Goal: Submit feedback/report problem: Leave review/rating

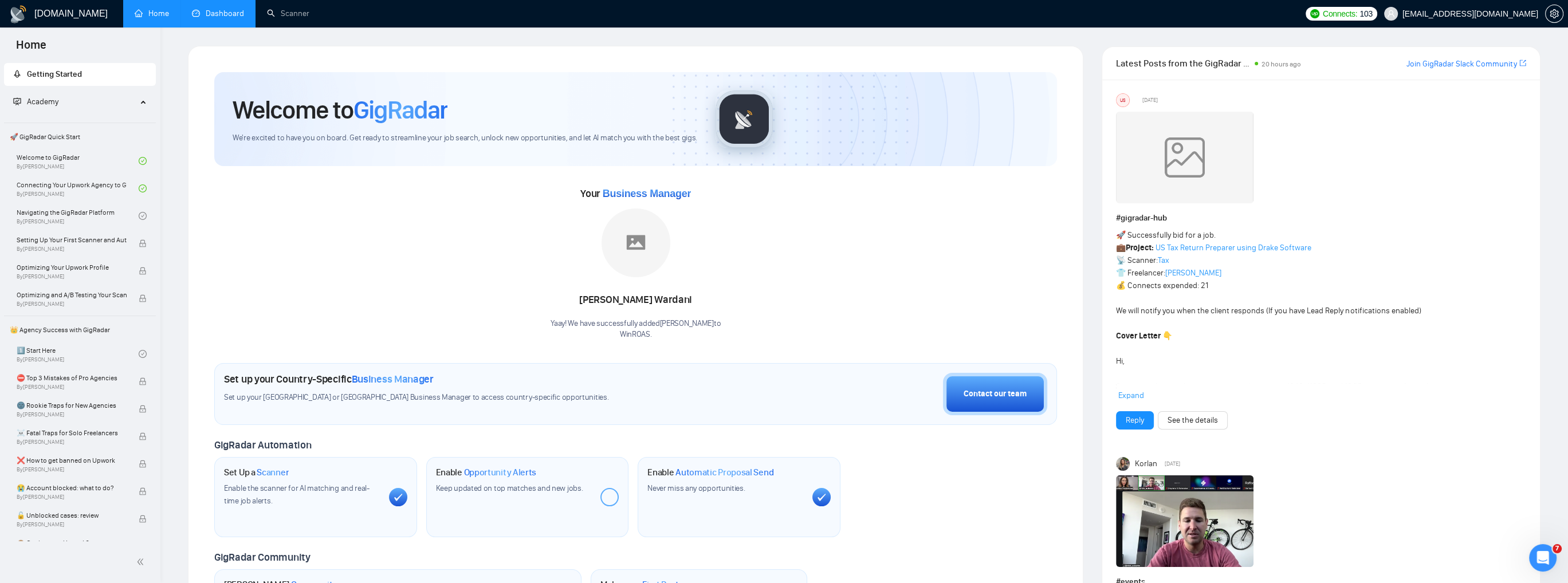
click at [232, 18] on link "Dashboard" at bounding box center [218, 13] width 52 height 10
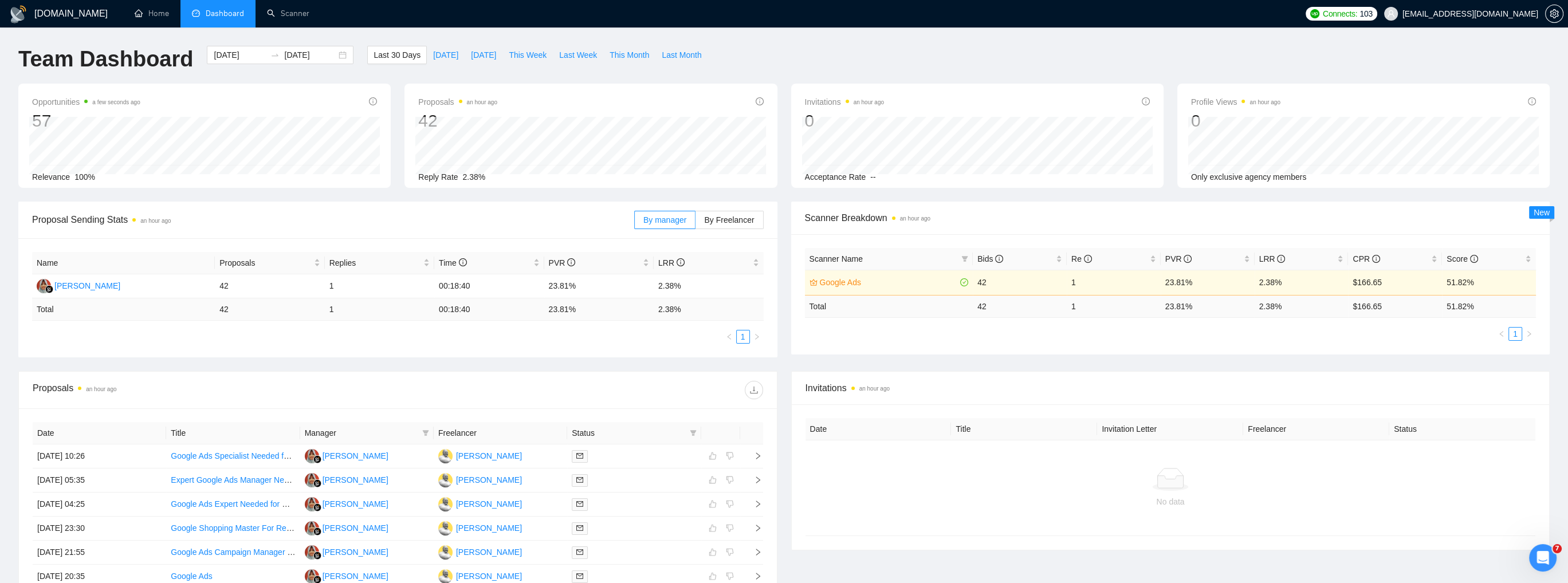
click at [313, 30] on div "GigRadar.io Home Dashboard Scanner Connects: 103 pavelstrigunov@gmail.com Team …" at bounding box center [784, 412] width 1568 height 824
click at [296, 18] on link "Scanner" at bounding box center [288, 13] width 42 height 10
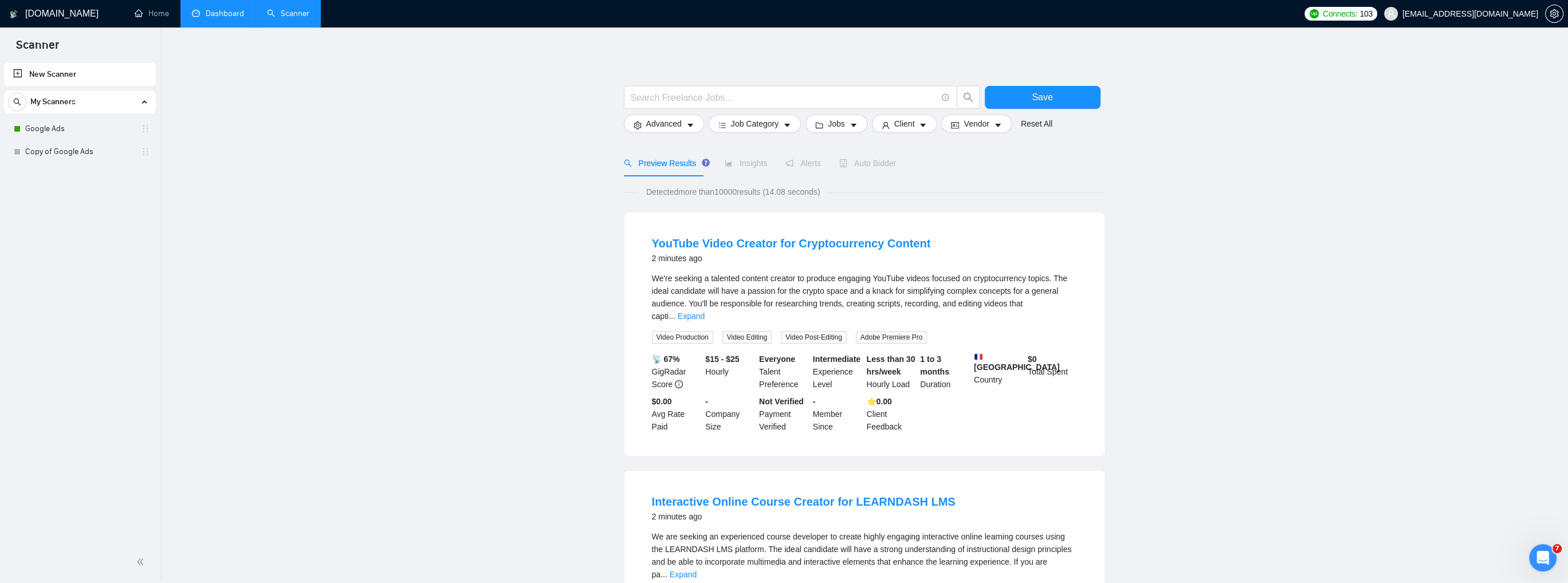
drag, startPoint x: 1057, startPoint y: 188, endPoint x: 1017, endPoint y: 177, distance: 41.5
click at [1056, 188] on div "Detected more than 10000 results (14.08 seconds)" at bounding box center [864, 191] width 481 height 13
click at [73, 136] on link "Google Ads" at bounding box center [80, 128] width 109 height 23
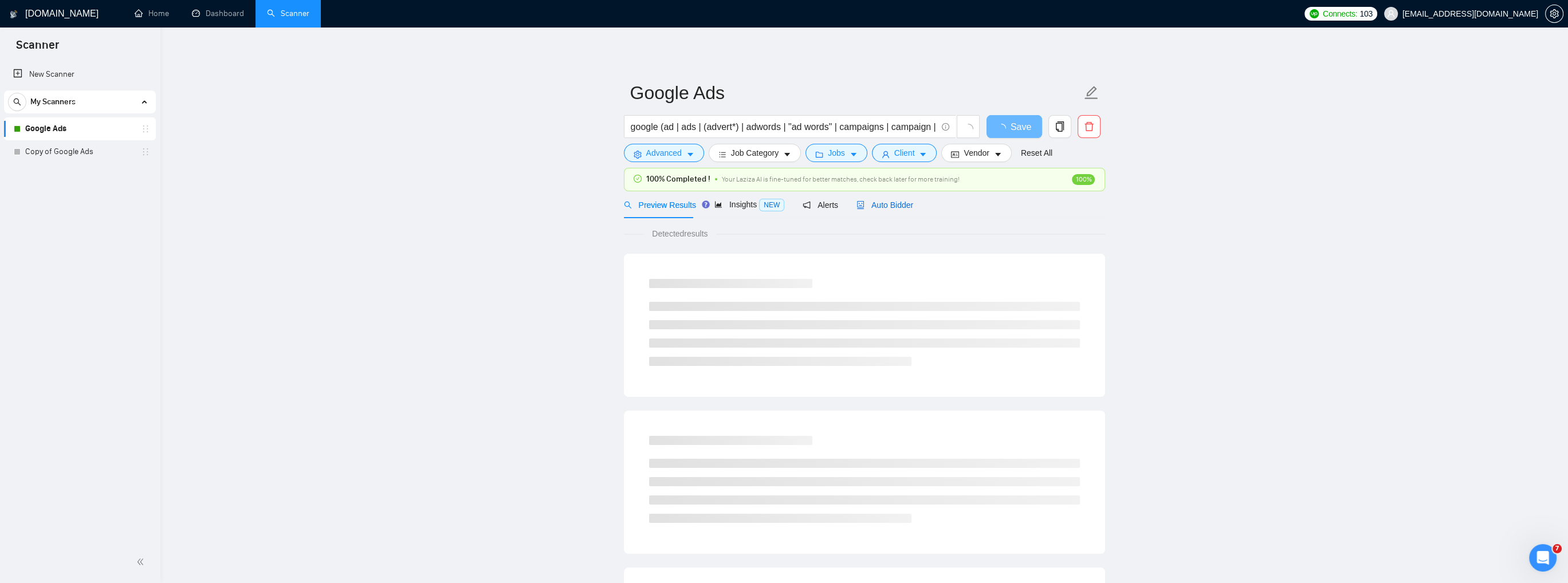
click at [896, 205] on span "Auto Bidder" at bounding box center [884, 205] width 57 height 9
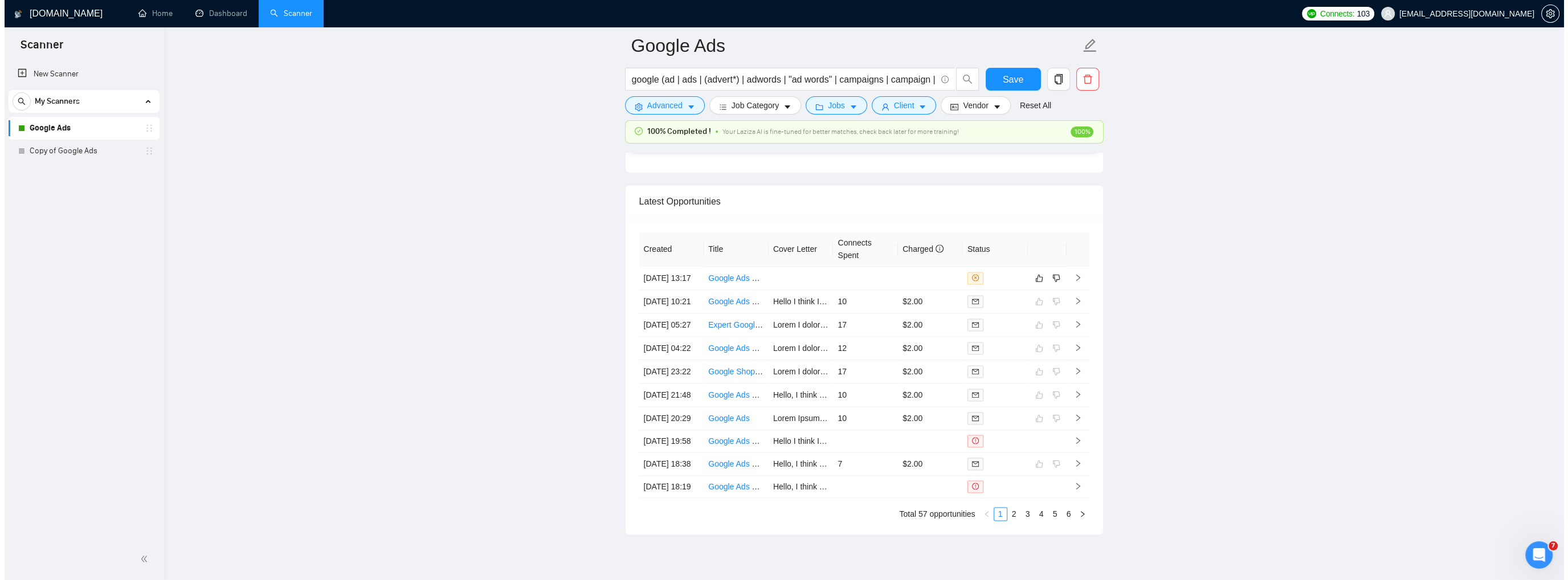
scroll to position [2792, 0]
click at [1074, 279] on icon "right" at bounding box center [1073, 278] width 4 height 7
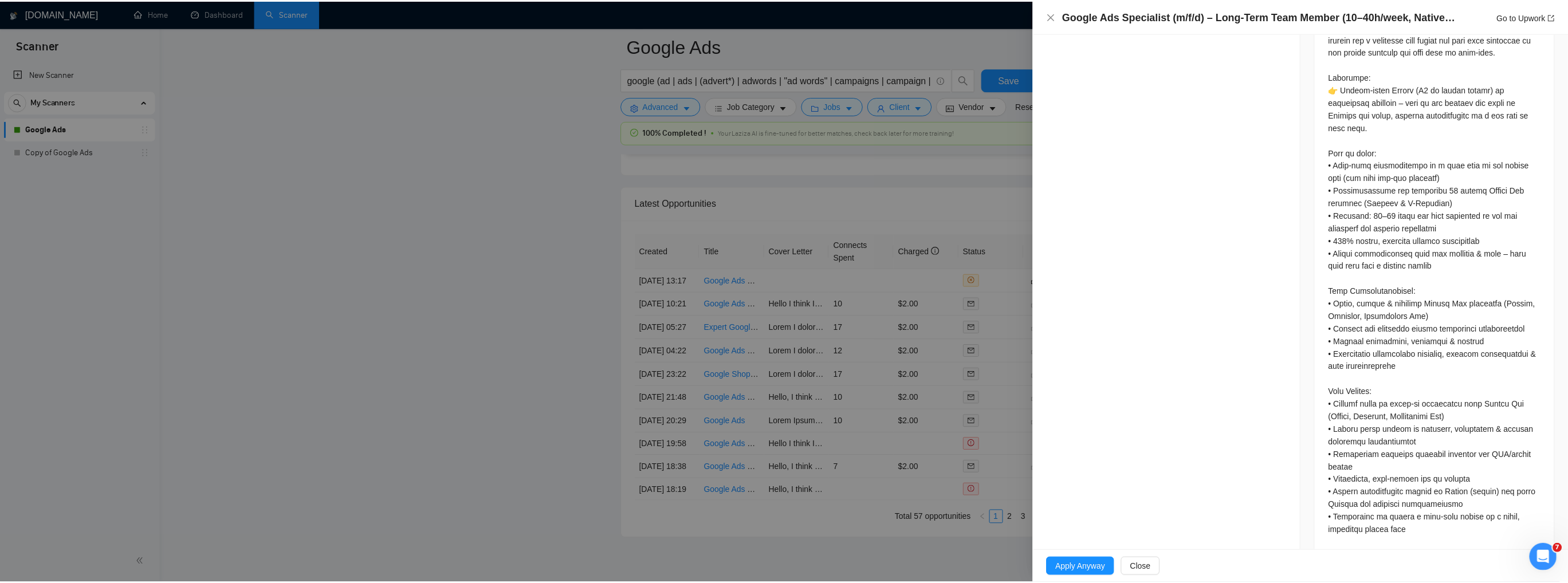
scroll to position [613, 0]
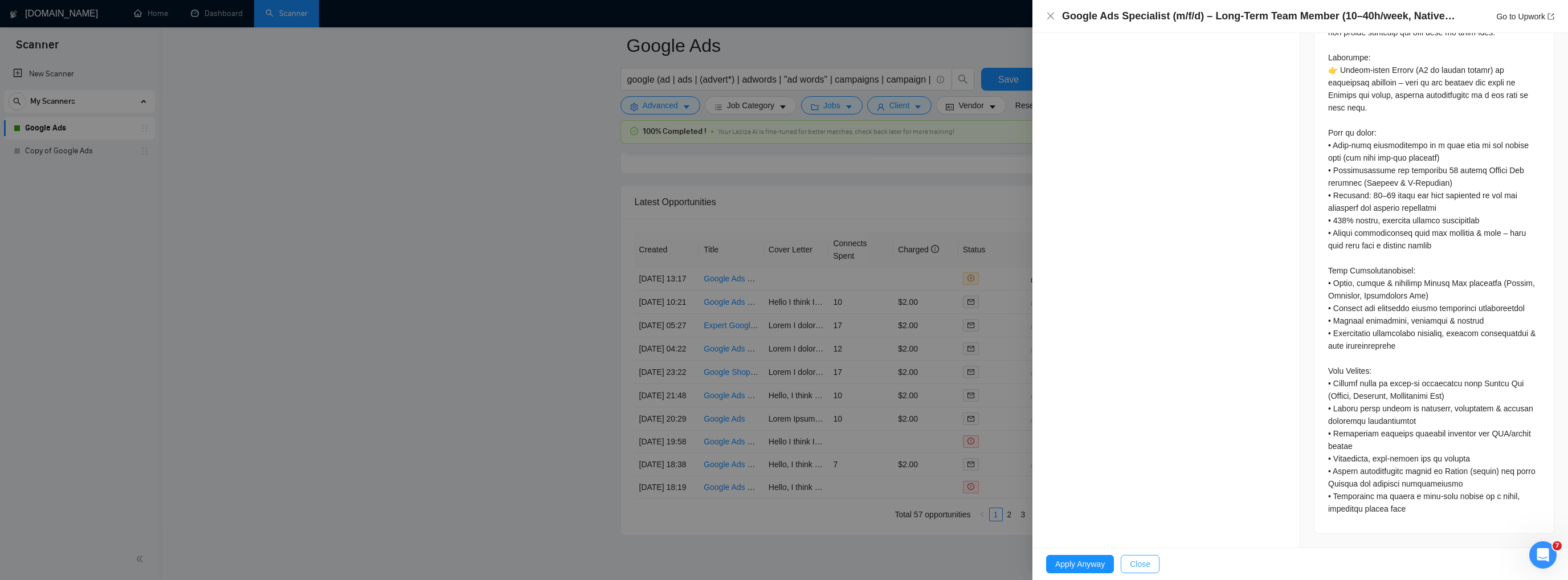
click at [1134, 564] on span "Close" at bounding box center [1140, 564] width 21 height 13
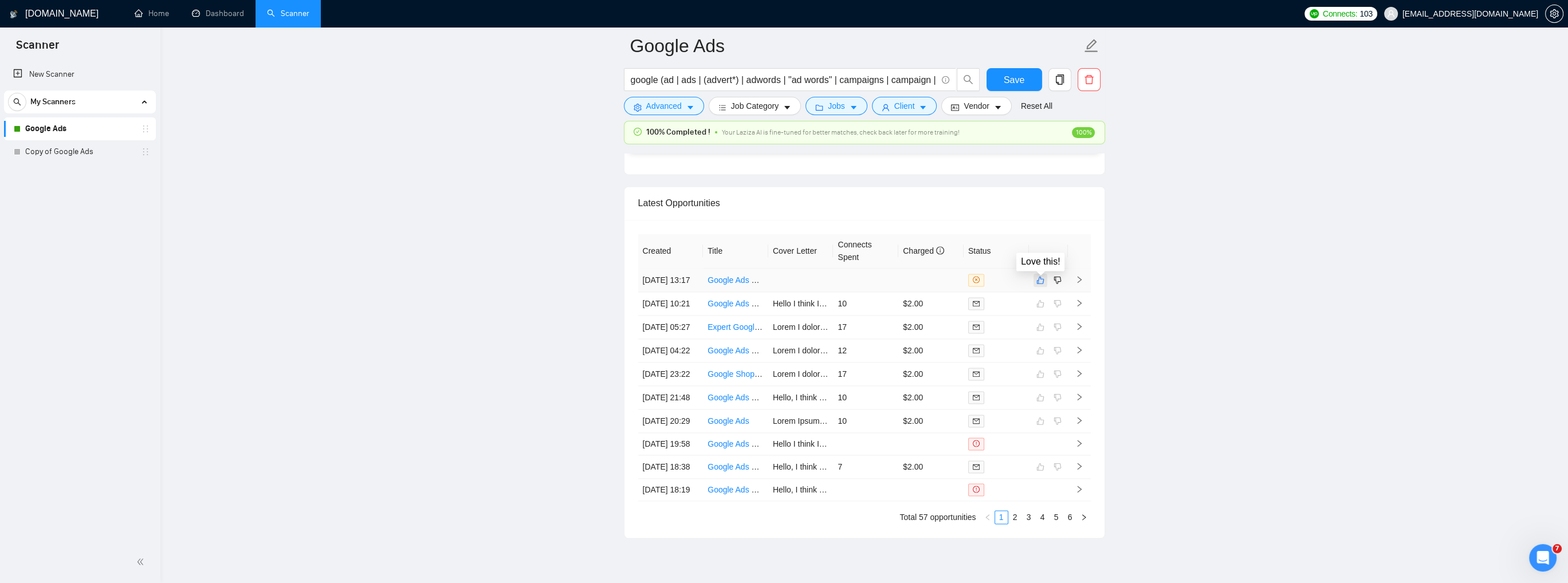
click at [1038, 281] on icon "like" at bounding box center [1040, 280] width 7 height 7
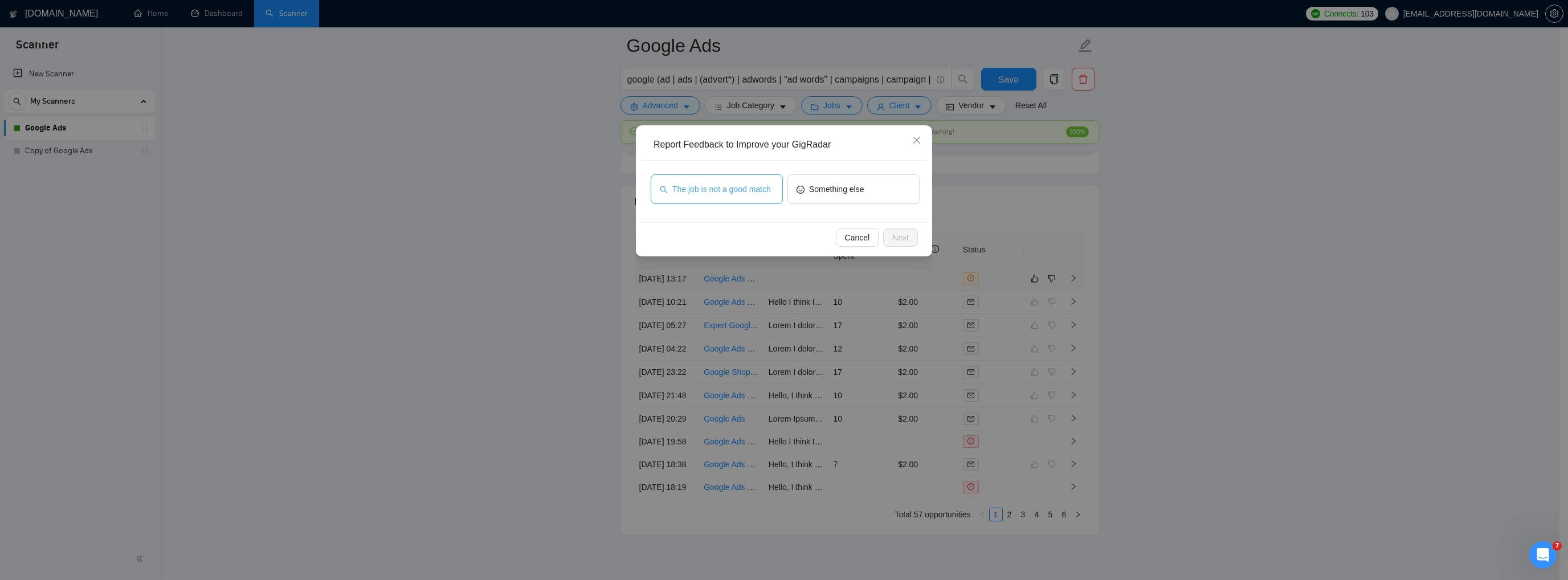
click at [757, 201] on button "The job is not a good match" at bounding box center [716, 189] width 132 height 30
click at [751, 192] on span "The job is not a good match" at bounding box center [720, 189] width 99 height 13
click at [827, 192] on span "Something else" at bounding box center [836, 189] width 55 height 13
click at [906, 241] on span "Next" at bounding box center [900, 237] width 16 height 13
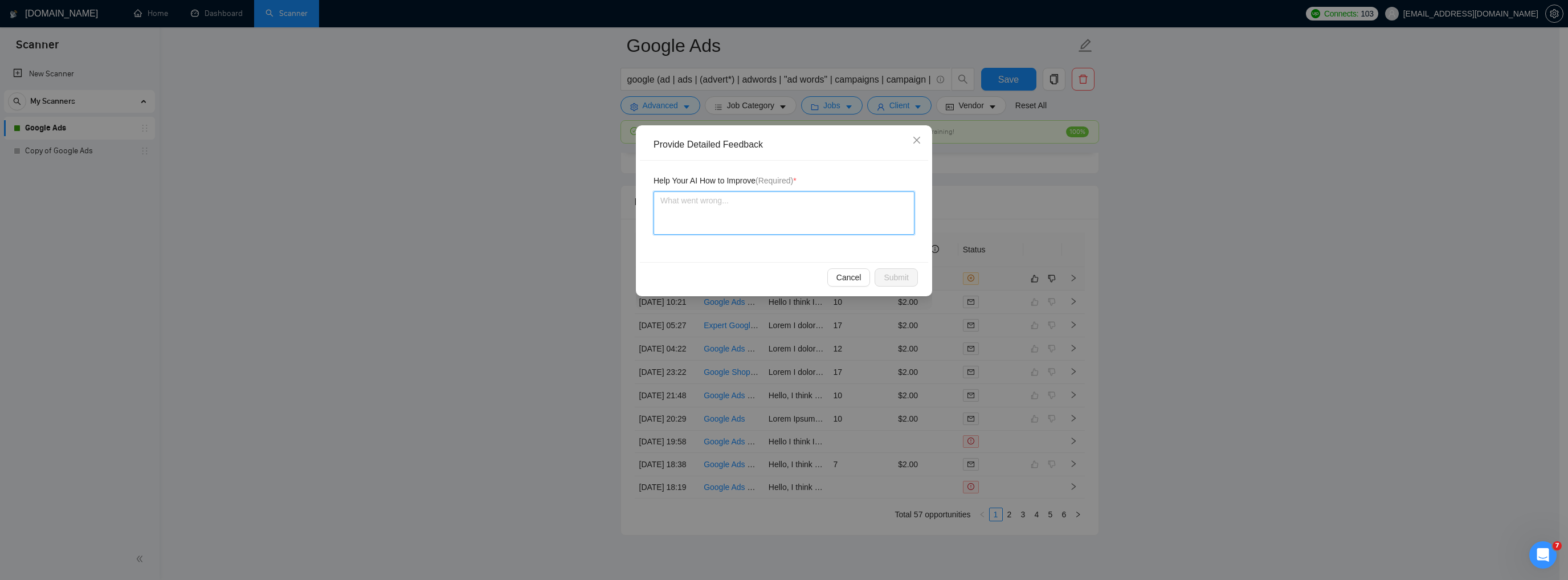
click at [776, 218] on textarea at bounding box center [784, 213] width 261 height 43
click at [785, 213] on textarea "To enrich screen reader interactions, please activate Accessibility in Grammarl…" at bounding box center [784, 213] width 261 height 43
paste textarea "Knowledge of German is required. I do not know [DEMOGRAPHIC_DATA]."
type textarea "Knowledge of German is required. I do not know [DEMOGRAPHIC_DATA]."
click at [909, 281] on button "Submit" at bounding box center [896, 278] width 43 height 18
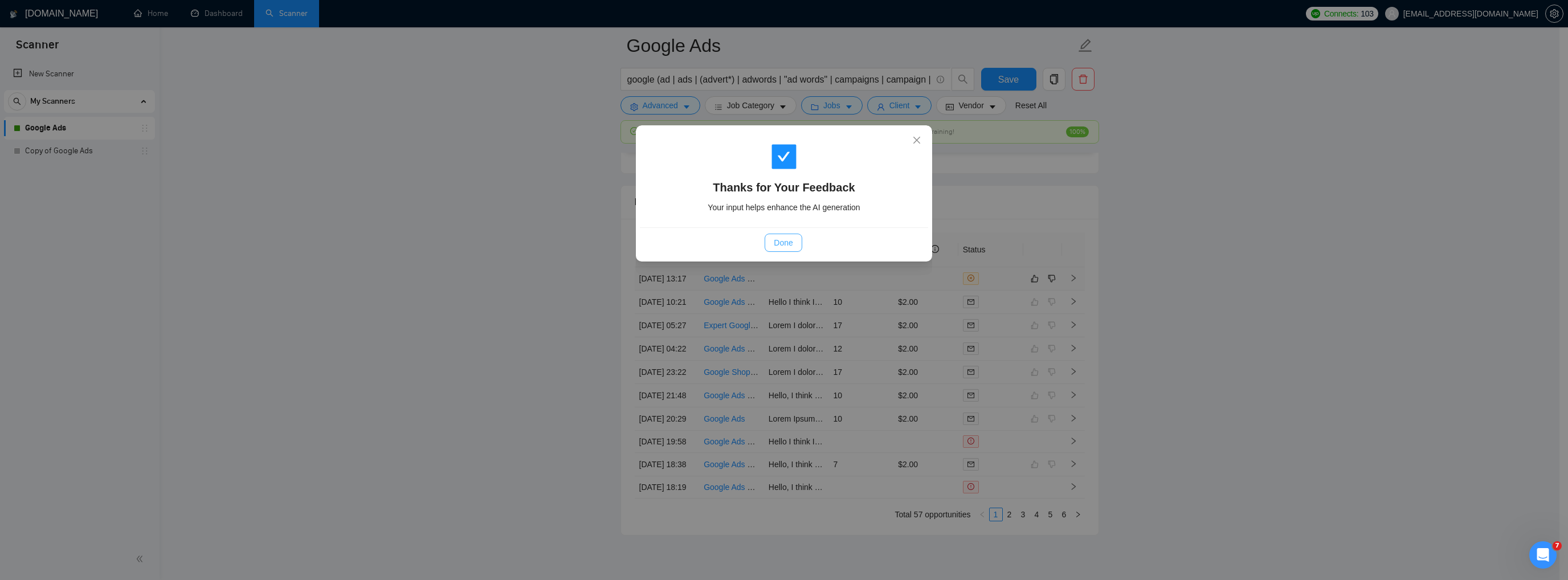
click at [789, 242] on span "Done" at bounding box center [783, 242] width 19 height 13
